Goal: Information Seeking & Learning: Learn about a topic

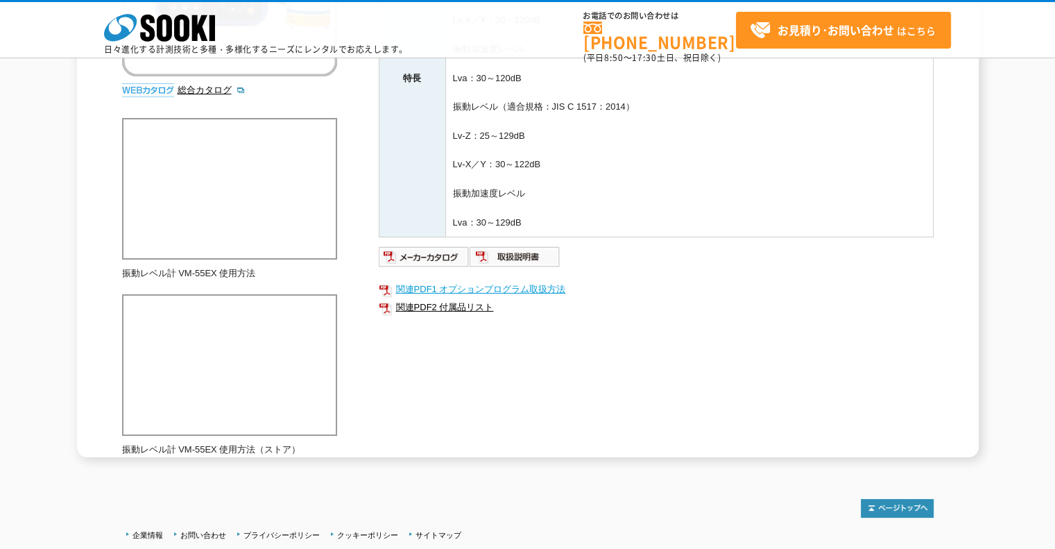
click at [508, 286] on link "関連PDF1 オプションプログラム取扱方法" at bounding box center [656, 289] width 555 height 18
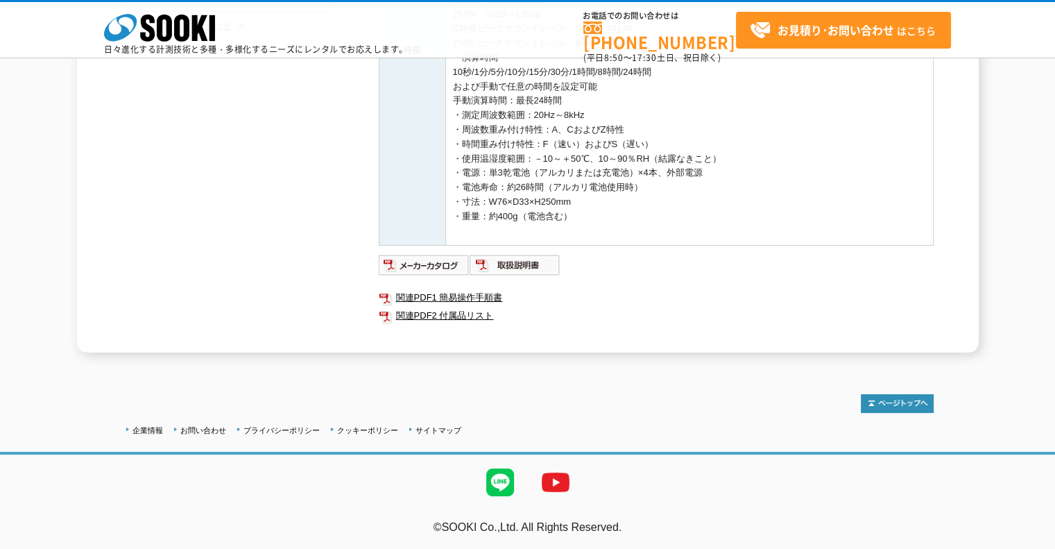
scroll to position [64, 0]
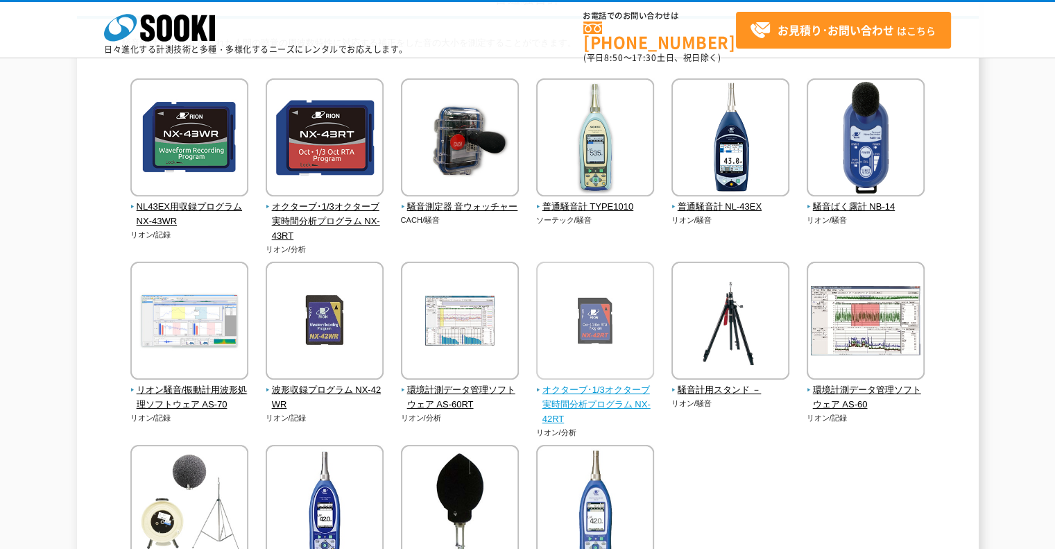
scroll to position [208, 0]
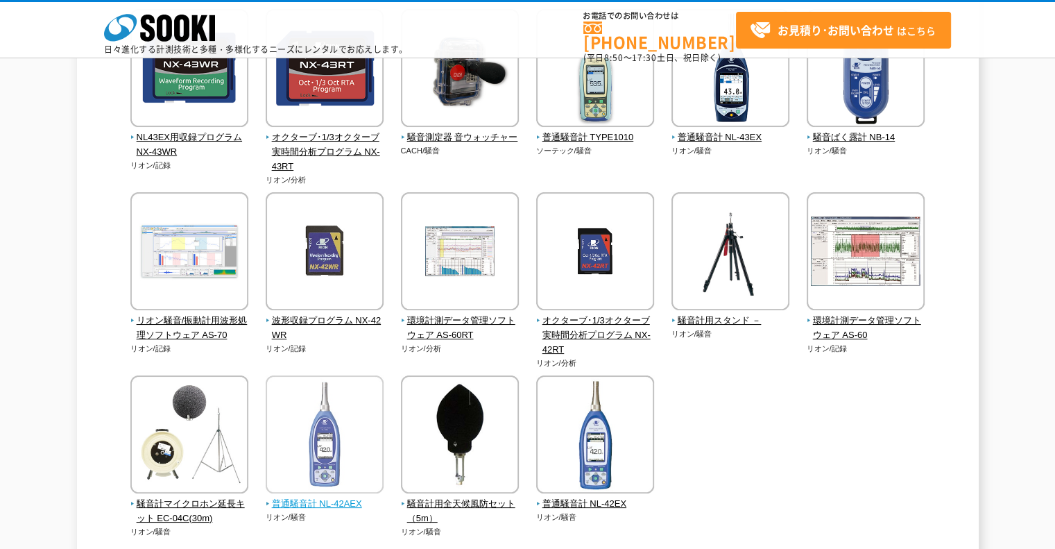
click at [328, 493] on img at bounding box center [325, 435] width 118 height 121
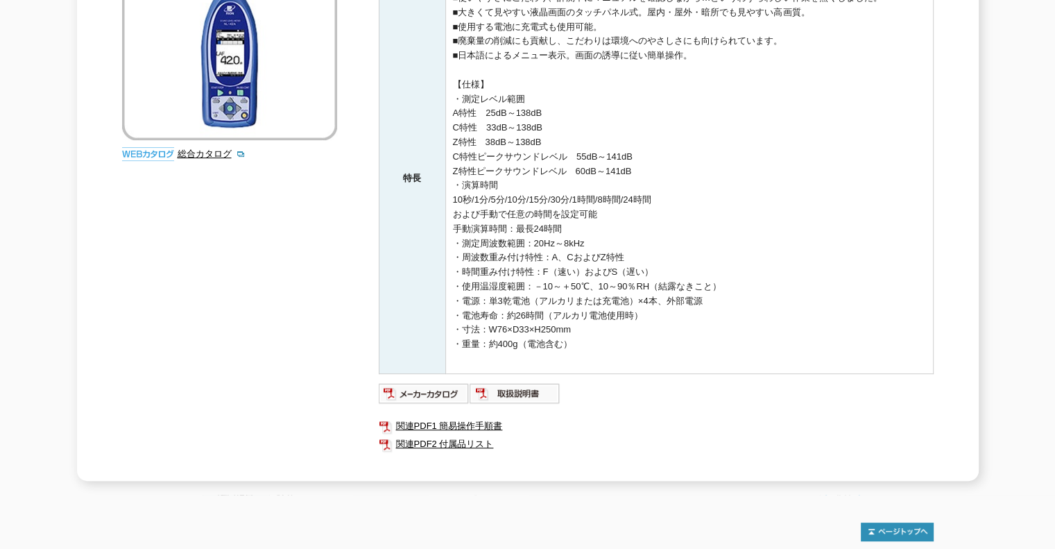
scroll to position [411, 0]
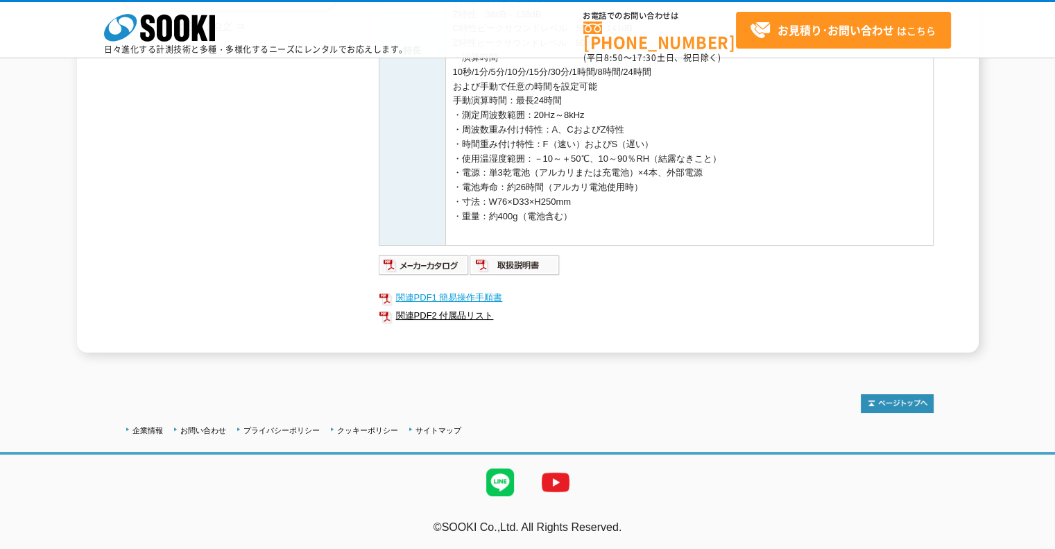
click at [479, 291] on link "関連PDF1 簡易操作手順書" at bounding box center [656, 298] width 555 height 18
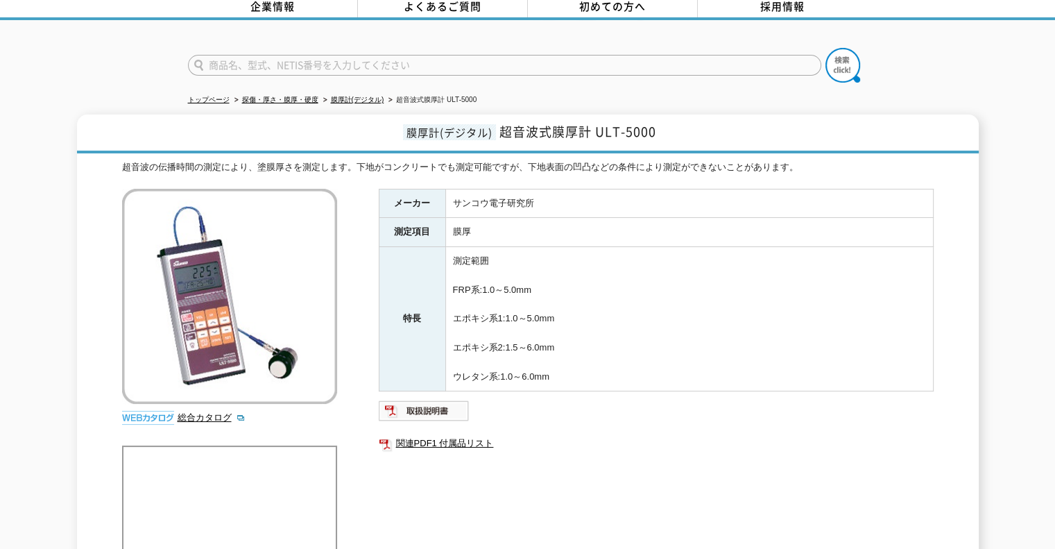
scroll to position [275, 0]
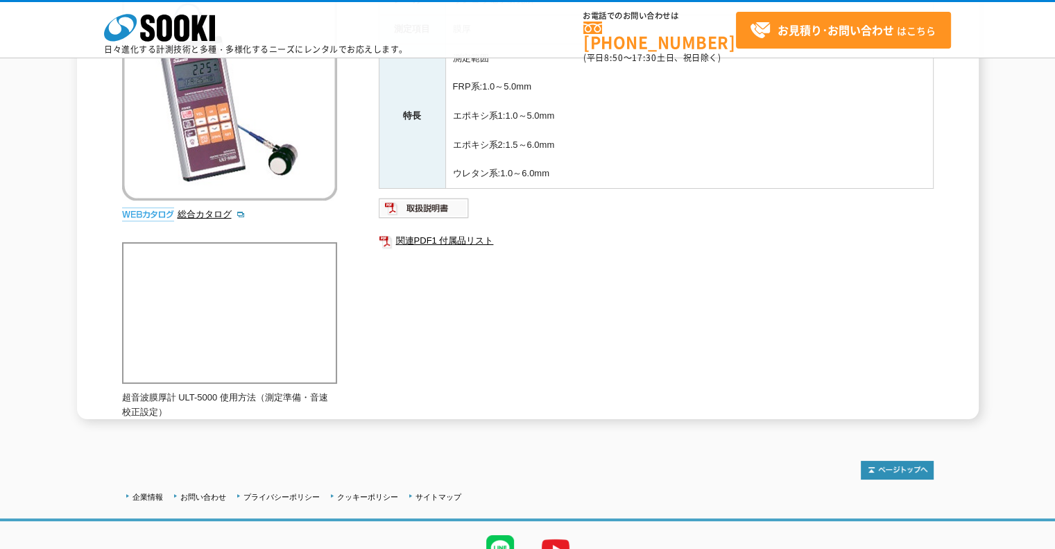
scroll to position [69, 0]
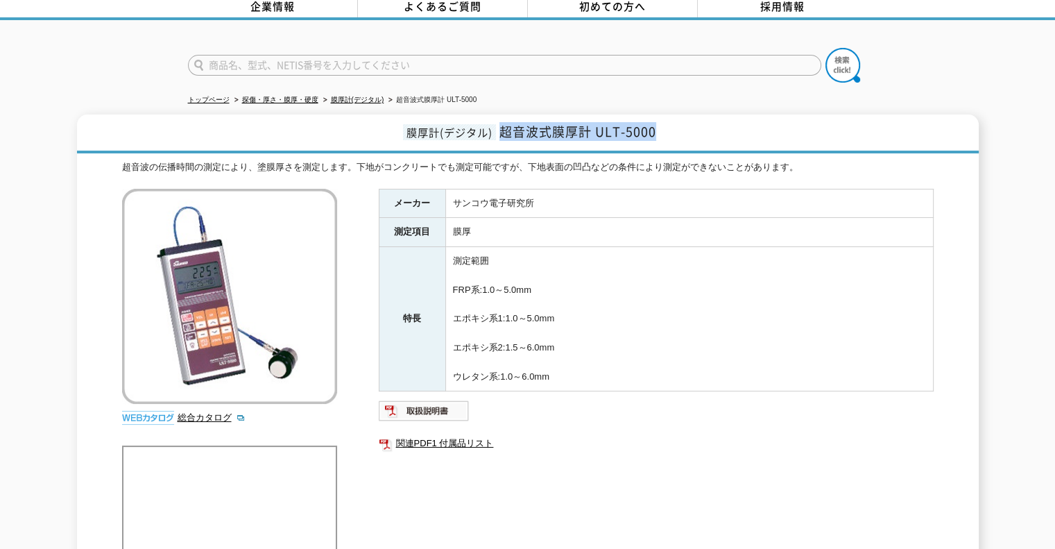
drag, startPoint x: 655, startPoint y: 127, endPoint x: 504, endPoint y: 120, distance: 150.7
click at [504, 120] on h1 "膜厚計(デジタル) 超音波式膜厚計 ULT-5000" at bounding box center [528, 133] width 902 height 39
copy span "超音波式膜厚計 ULT-5000"
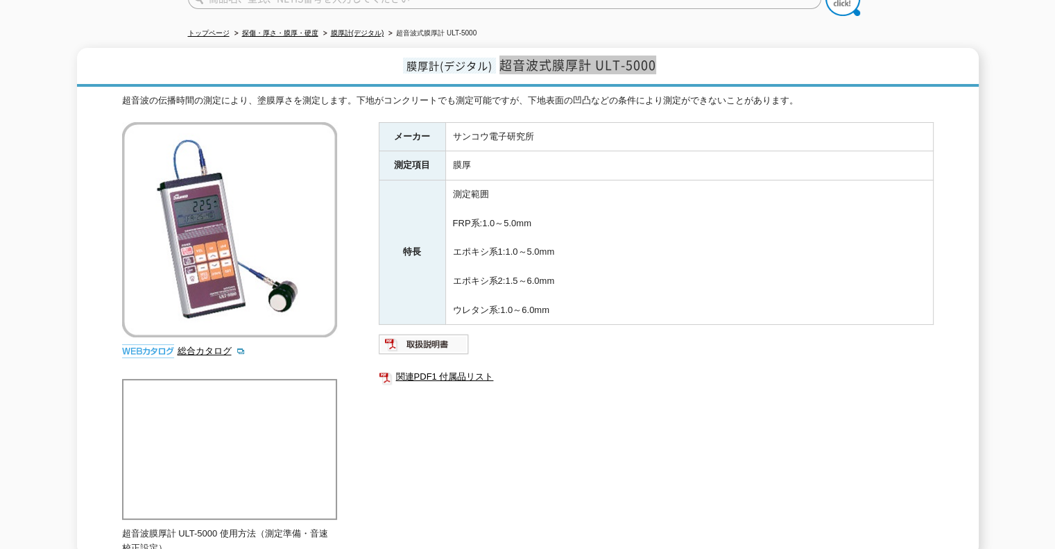
scroll to position [0, 0]
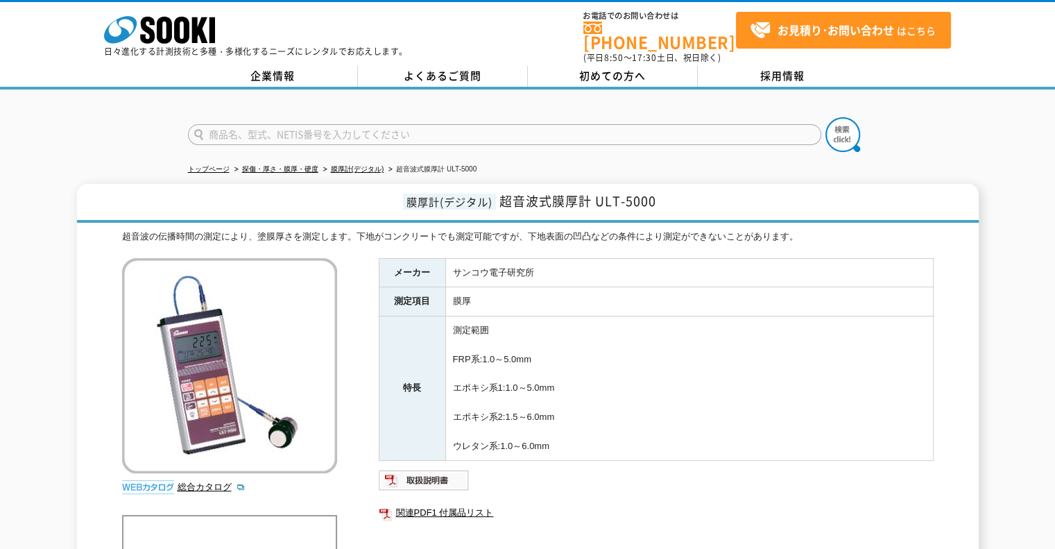
click at [208, 230] on div "超音波の伝播時間の測定により、塗膜厚さを測定します。下地がコンクリートでも測定可能ですが、下地表面の凹凸などの条件により測定ができないことがあります。" at bounding box center [528, 237] width 812 height 15
drag, startPoint x: 666, startPoint y: 191, endPoint x: 511, endPoint y: 192, distance: 155.4
click at [509, 190] on h1 "膜厚計(デジタル) 超音波式膜厚計 ULT-5000" at bounding box center [528, 203] width 902 height 39
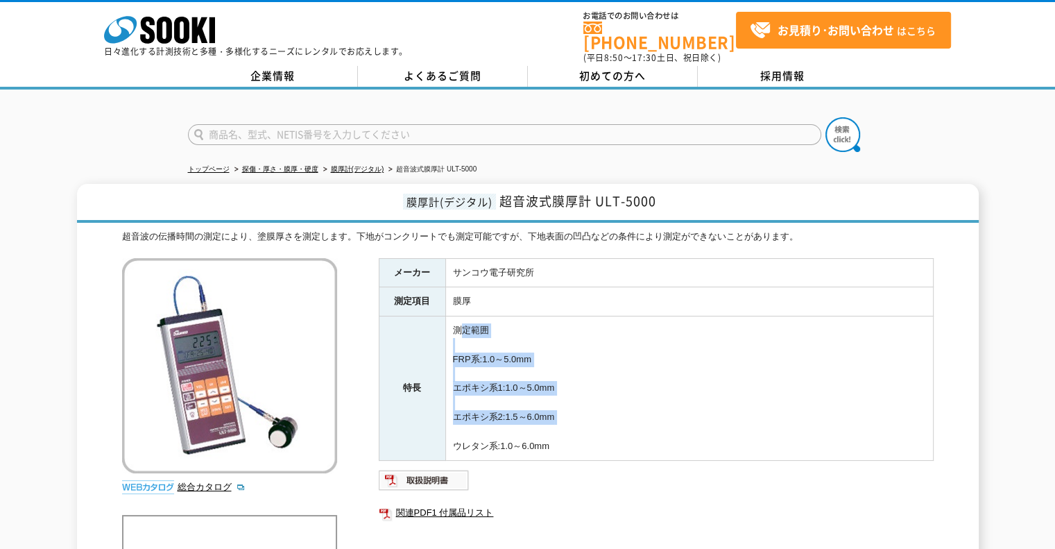
drag, startPoint x: 585, startPoint y: 427, endPoint x: 465, endPoint y: 325, distance: 158.0
click at [463, 324] on td "測定範囲 FRP系:1.0～5.0mm エポキシ系1:1.0～5.0mm エポキシ系2:1.5～6.0mm ウレタン系:1.0～6.0mm" at bounding box center [689, 388] width 488 height 144
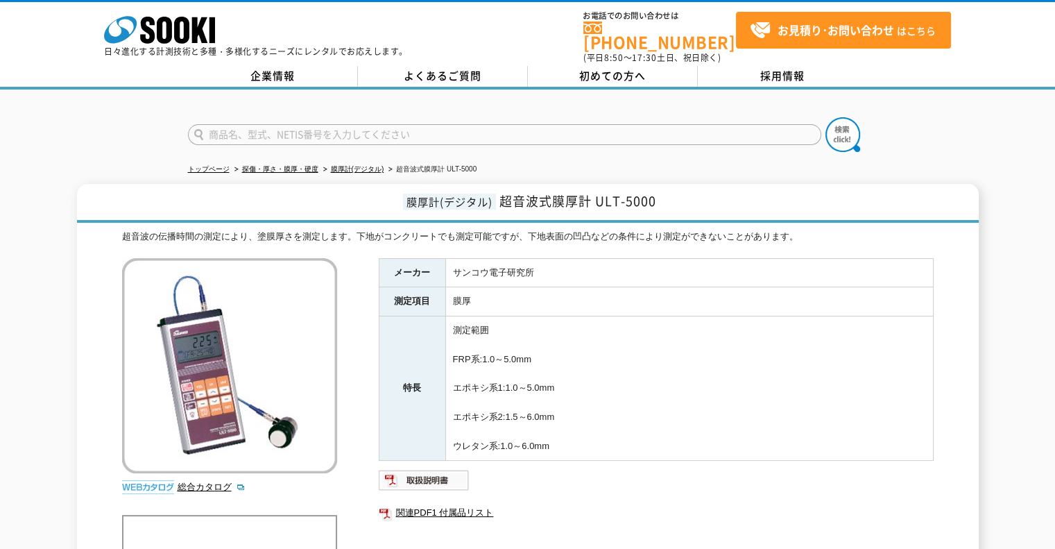
drag, startPoint x: 622, startPoint y: 447, endPoint x: 615, endPoint y: 438, distance: 10.8
click at [619, 443] on td "測定範囲 FRP系:1.0～5.0mm エポキシ系1:1.0～5.0mm エポキシ系2:1.5～6.0mm ウレタン系:1.0～6.0mm" at bounding box center [689, 388] width 488 height 144
drag, startPoint x: 593, startPoint y: 441, endPoint x: 441, endPoint y: 318, distance: 195.4
click at [441, 318] on tr "特長 測定範囲 FRP系:1.0～5.0mm エポキシ系1:1.0～5.0mm エポキシ系2:1.5～6.0mm ウレタン系:1.0～6.0mm" at bounding box center [656, 388] width 554 height 144
copy tr "特長 測定範囲 FRP系:1.0～5.0mm エポキシ系1:1.0～5.0mm エポキシ系2:1.5～6.0mm ウレタン系:1.0～6.0mm"
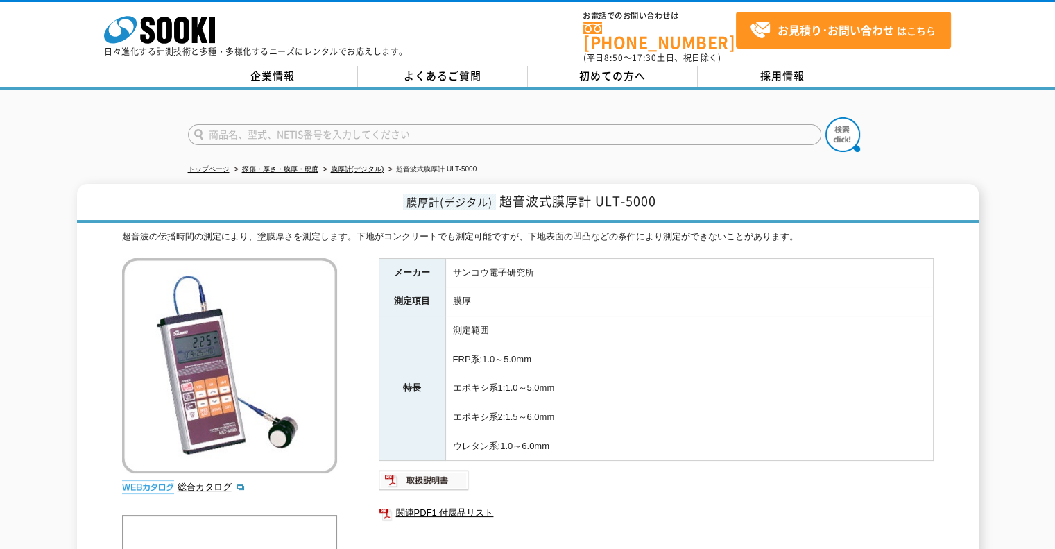
drag, startPoint x: 405, startPoint y: 235, endPoint x: 386, endPoint y: 235, distance: 19.4
click at [405, 235] on div "超音波の伝播時間の測定により、塗膜厚さを測定します。下地がコンクリートでも測定可能ですが、下地表面の凹凸などの条件により測定ができないことがあります。 総合カ…" at bounding box center [528, 461] width 812 height 462
drag, startPoint x: 366, startPoint y: 224, endPoint x: 470, endPoint y: 238, distance: 105.0
click at [470, 238] on div "超音波の伝播時間の測定により、塗膜厚さを測定します。下地がコンクリートでも測定可能ですが、下地表面の凹凸などの条件により測定ができないことがあります。 総合カ…" at bounding box center [528, 461] width 812 height 462
click at [552, 258] on td "サンコウ電子研究所" at bounding box center [689, 272] width 488 height 29
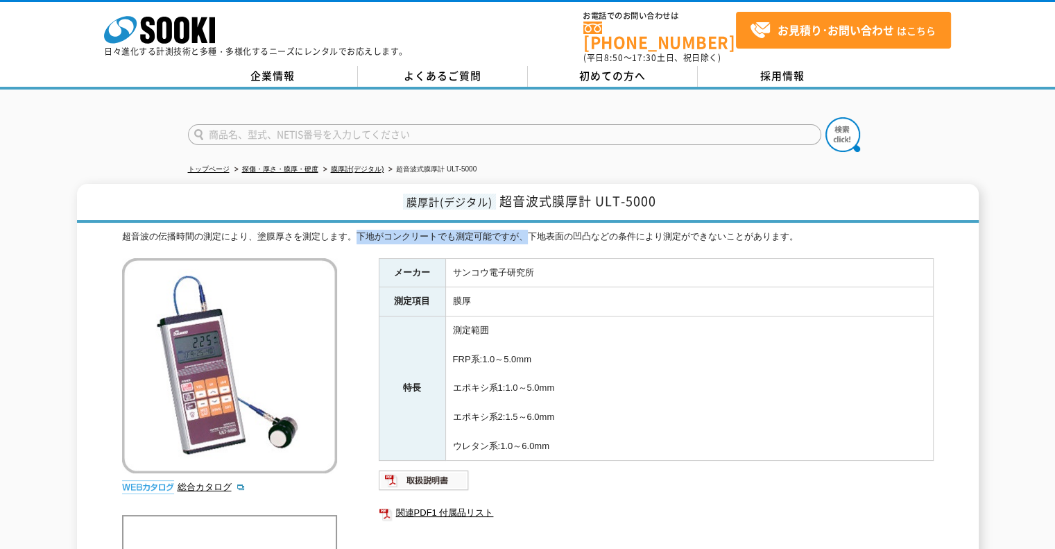
drag, startPoint x: 359, startPoint y: 221, endPoint x: 527, endPoint y: 224, distance: 167.9
click at [527, 230] on div "超音波の伝播時間の測定により、塗膜厚さを測定します。下地がコンクリートでも測定可能ですが、下地表面の凹凸などの条件により測定ができないことがあります。" at bounding box center [528, 237] width 812 height 15
copy div "下地がコンクリートでも測定可能ですが、"
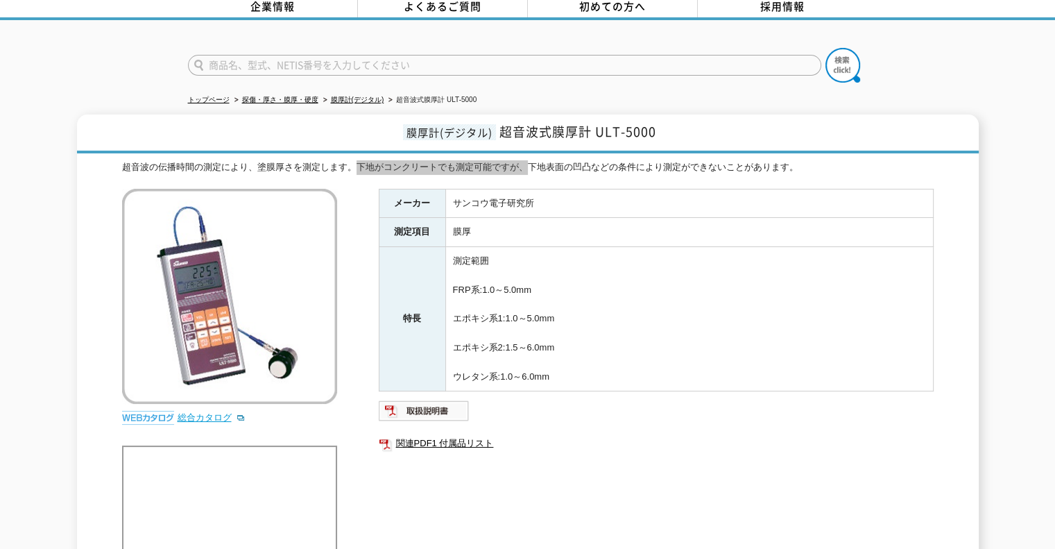
click at [226, 412] on link "総合カタログ" at bounding box center [212, 417] width 68 height 10
